Goal: Leave review/rating

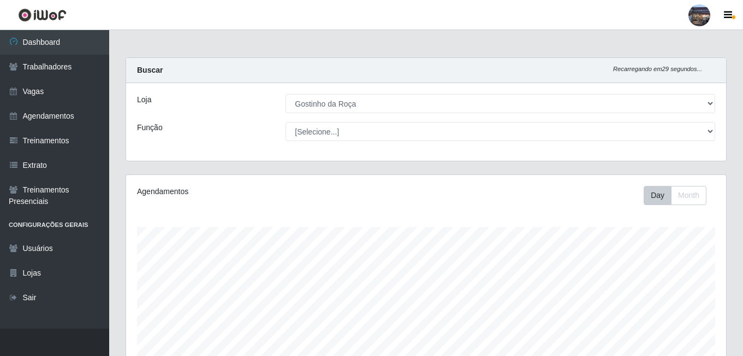
select select "303"
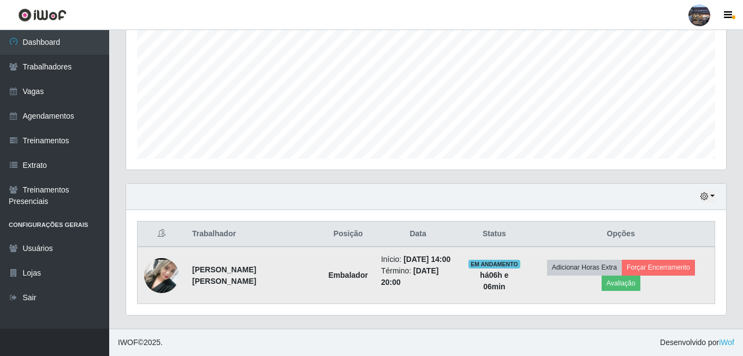
scroll to position [227, 600]
click at [622, 280] on button "Avaliação" at bounding box center [621, 282] width 39 height 15
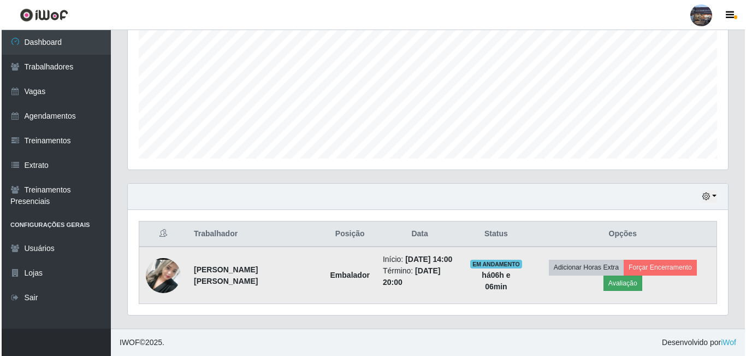
scroll to position [227, 595]
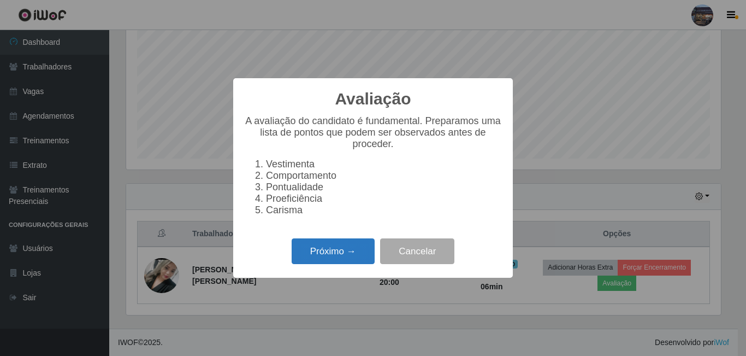
click at [329, 260] on button "Próximo →" at bounding box center [333, 251] width 83 height 26
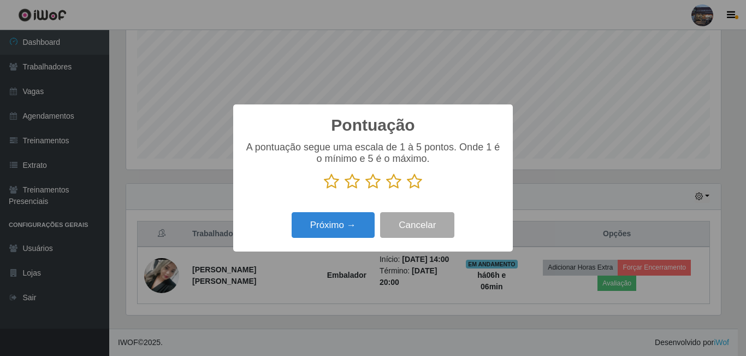
click at [415, 184] on icon at bounding box center [414, 181] width 15 height 16
click at [407, 190] on input "radio" at bounding box center [407, 190] width 0 height 0
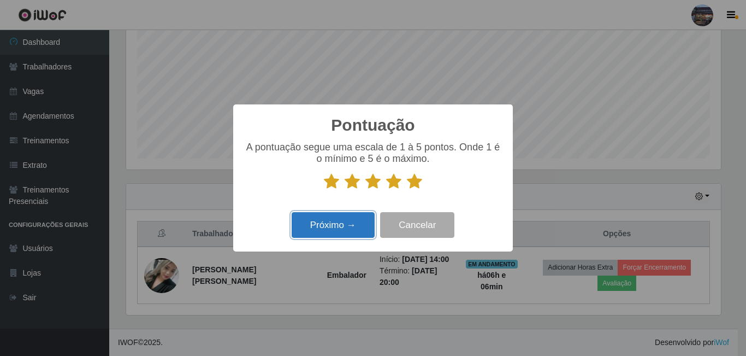
click at [337, 227] on button "Próximo →" at bounding box center [333, 225] width 83 height 26
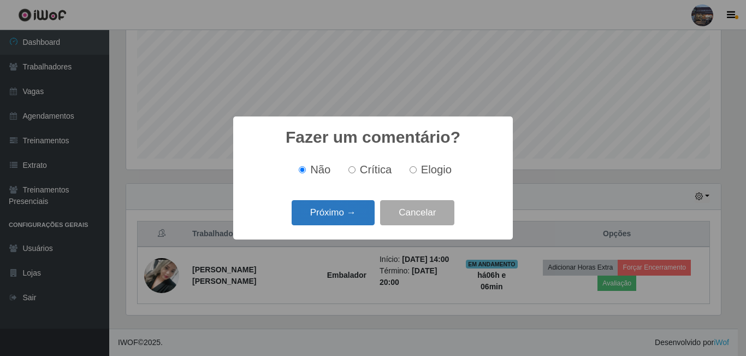
click at [344, 209] on button "Próximo →" at bounding box center [333, 213] width 83 height 26
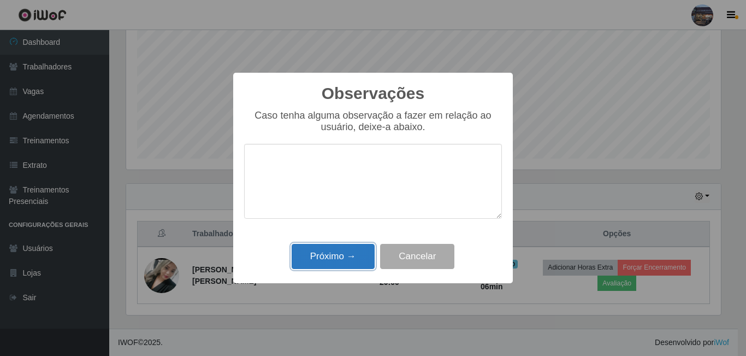
click at [322, 255] on button "Próximo →" at bounding box center [333, 257] width 83 height 26
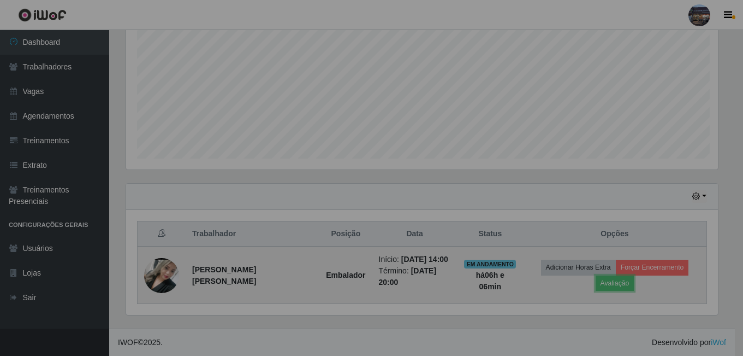
scroll to position [227, 600]
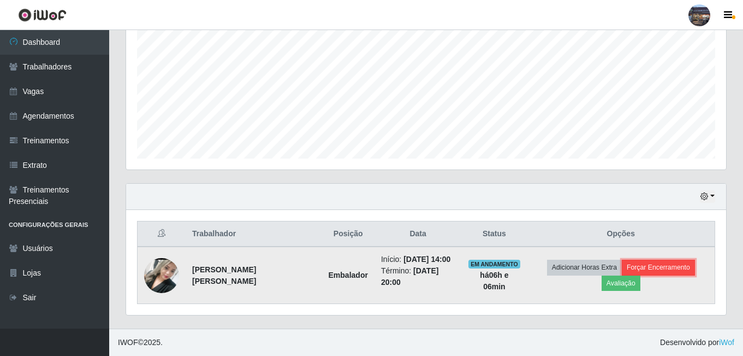
click at [657, 267] on button "Forçar Encerramento" at bounding box center [658, 266] width 73 height 15
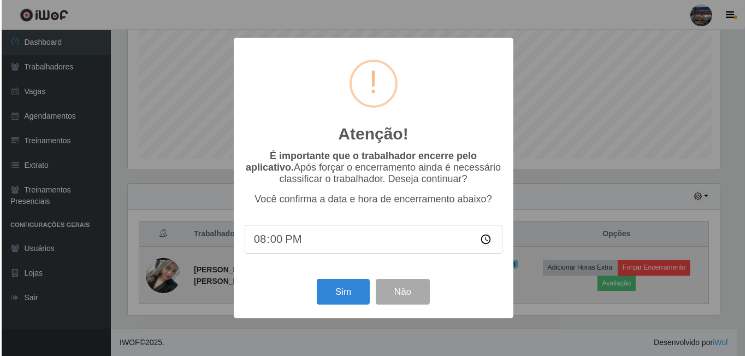
scroll to position [227, 595]
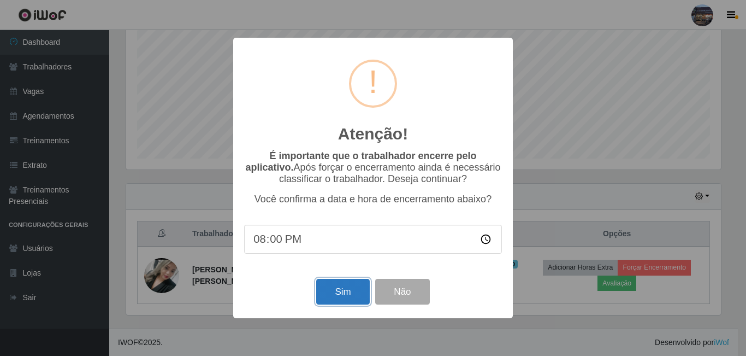
click at [351, 298] on button "Sim" at bounding box center [342, 292] width 53 height 26
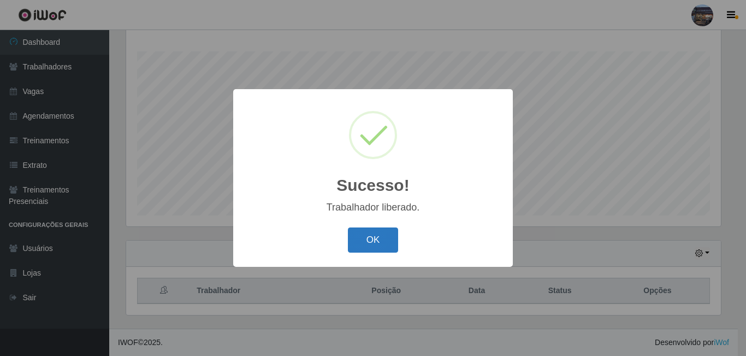
click at [375, 238] on button "OK" at bounding box center [373, 240] width 51 height 26
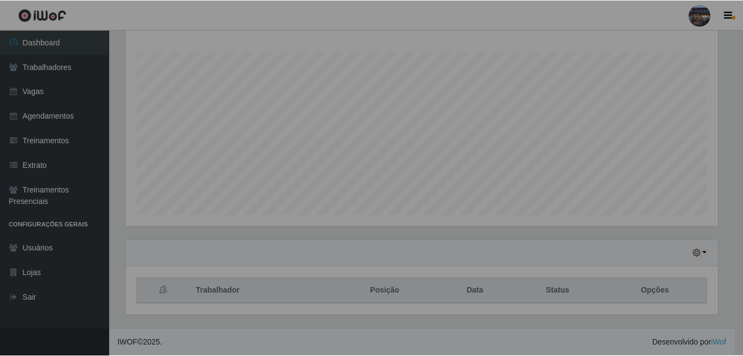
scroll to position [227, 600]
